Goal: Check status: Check status

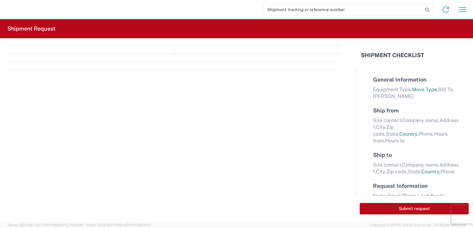
select select "FULL"
select select "US"
select select "LBS"
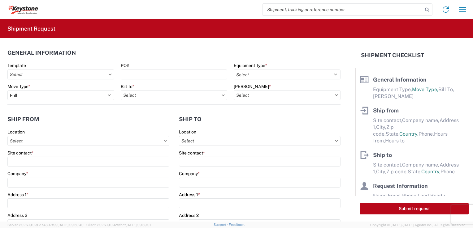
click at [281, 11] on input "search" at bounding box center [342, 10] width 160 height 12
paste input "56797080"
type input "56797080"
click at [427, 9] on icon at bounding box center [426, 10] width 9 height 9
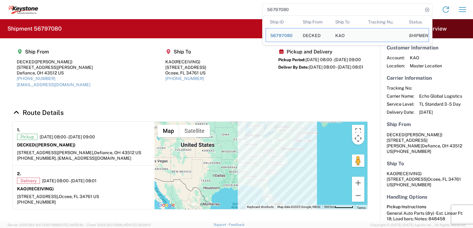
drag, startPoint x: 294, startPoint y: 11, endPoint x: 252, endPoint y: 14, distance: 42.1
click at [252, 14] on div "56797080 Ship ID Ship From Ship To Tracking Nu. Status Ship ID 56797080 Ship Fr…" at bounding box center [254, 9] width 432 height 15
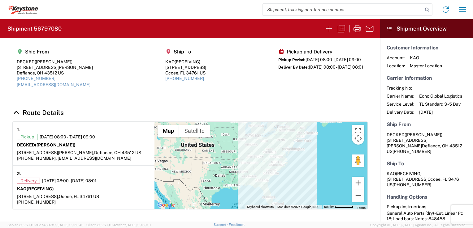
paste input "56796820"
type input "56796820"
click at [428, 11] on icon at bounding box center [426, 10] width 9 height 9
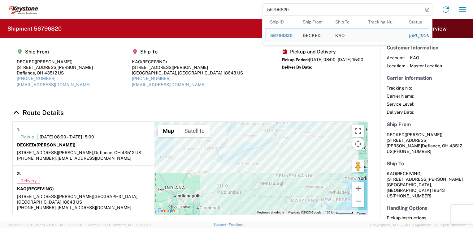
drag, startPoint x: 297, startPoint y: 10, endPoint x: 247, endPoint y: 12, distance: 50.2
click at [247, 12] on div "56796820 Ship ID Ship From Ship To Tracking Nu. Status Ship ID 56796820 Ship Fr…" at bounding box center [254, 9] width 432 height 15
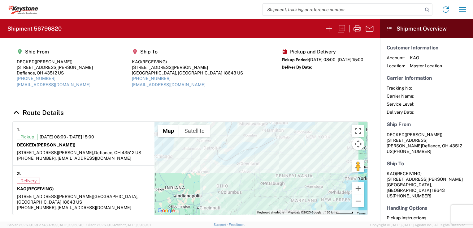
paste input "56797080"
type input "56797080"
click at [429, 9] on icon at bounding box center [426, 10] width 9 height 9
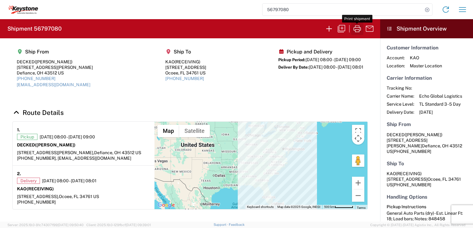
click at [356, 28] on icon "button" at bounding box center [356, 28] width 7 height 7
